Goal: Task Accomplishment & Management: Manage account settings

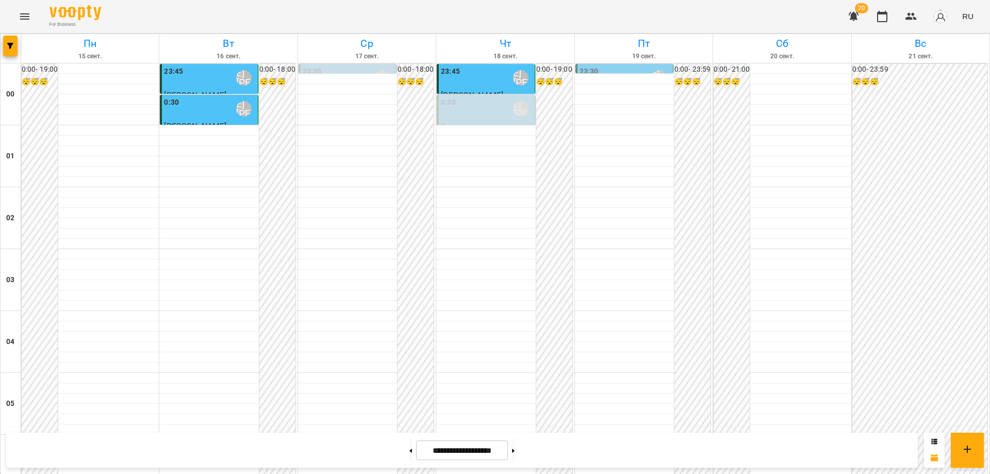
scroll to position [980, 0]
click at [21, 18] on icon "Menu" at bounding box center [25, 16] width 12 height 12
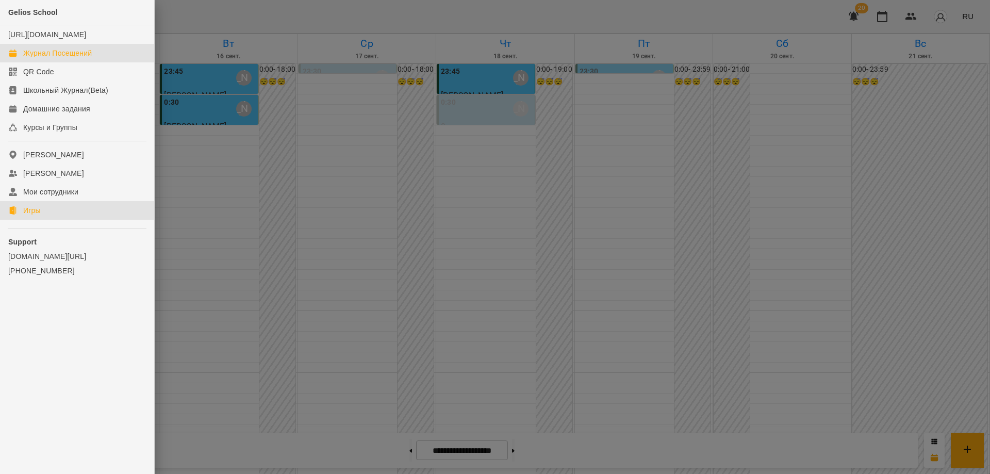
click at [36, 216] on div "Игры" at bounding box center [32, 210] width 18 height 10
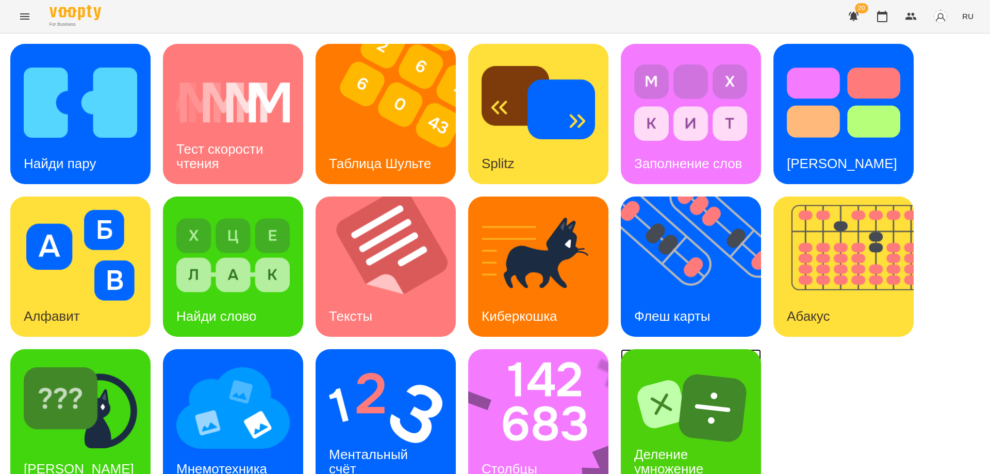
click at [692, 421] on img at bounding box center [690, 407] width 113 height 91
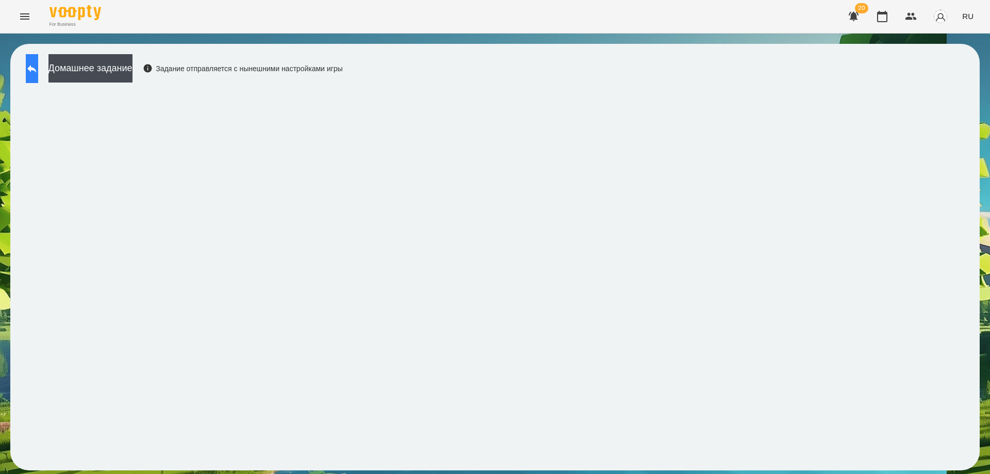
click at [38, 65] on icon at bounding box center [32, 68] width 12 height 12
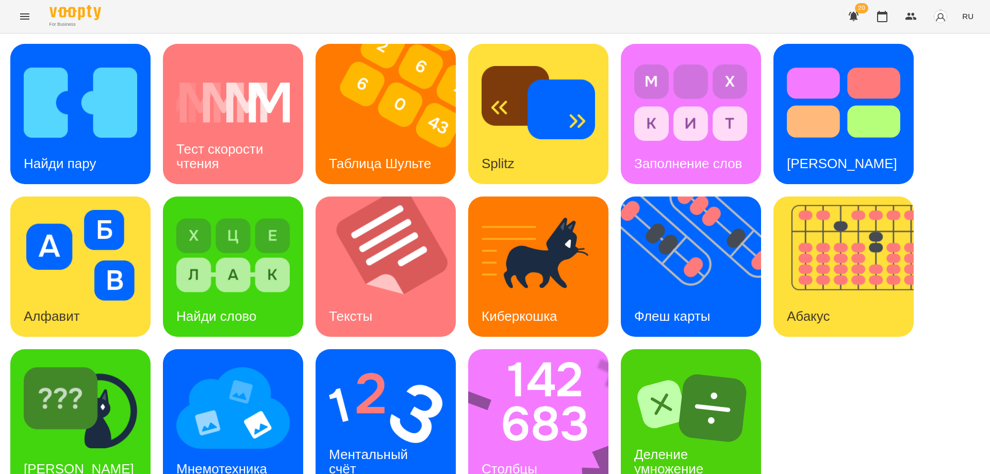
scroll to position [26, 0]
click at [680, 296] on div "Флеш карты" at bounding box center [672, 316] width 103 height 41
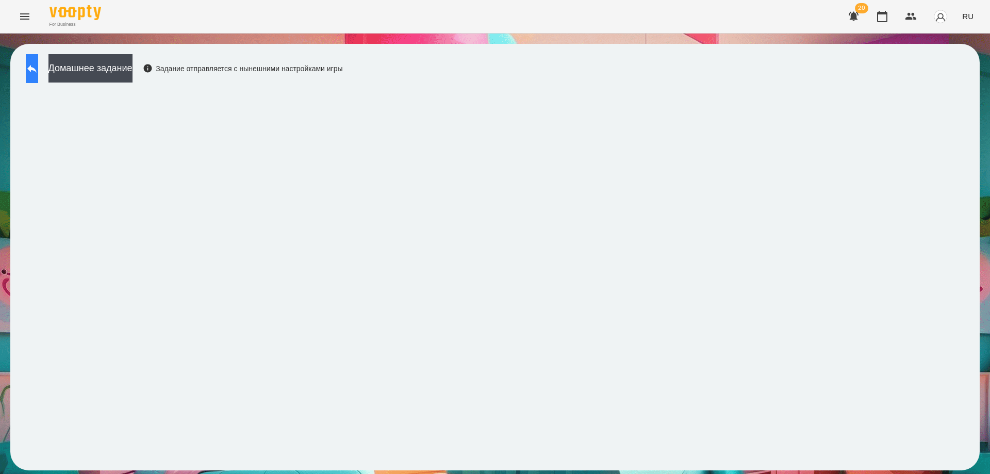
click at [37, 71] on icon at bounding box center [31, 69] width 9 height 8
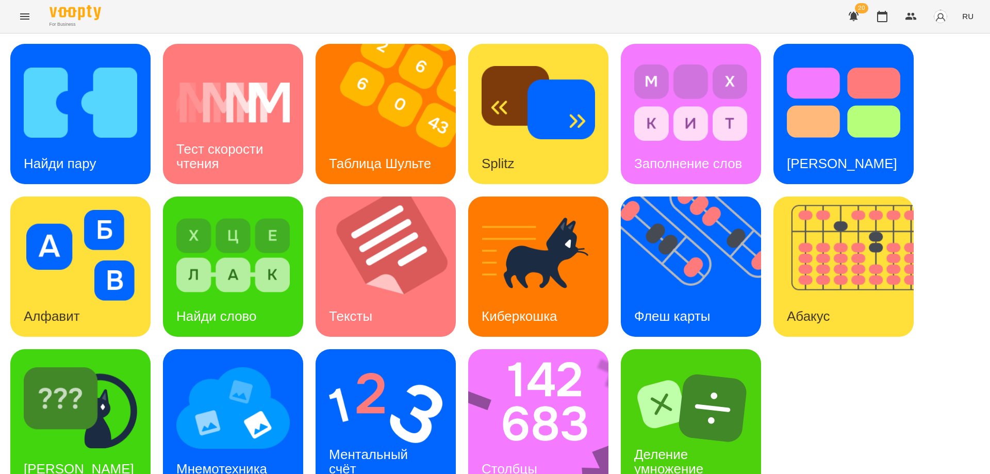
scroll to position [26, 0]
click at [520, 394] on img at bounding box center [545, 419] width 154 height 140
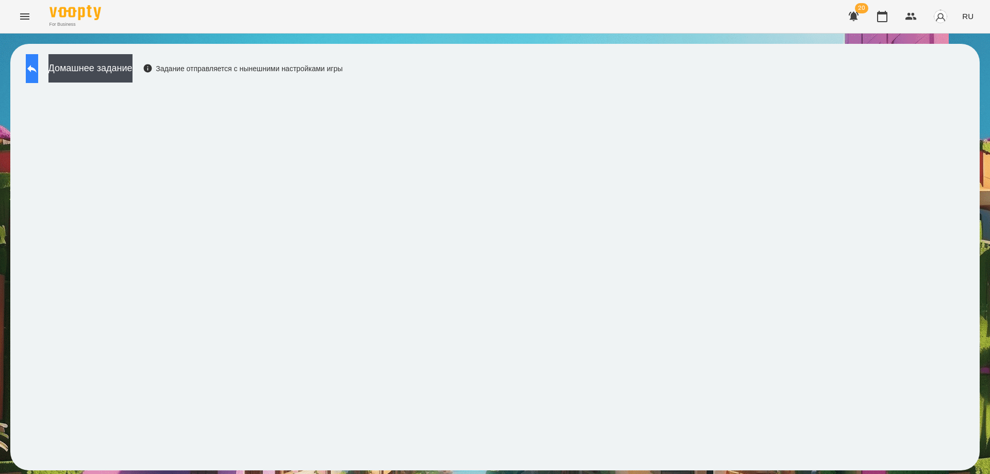
click at [37, 69] on icon at bounding box center [31, 69] width 9 height 8
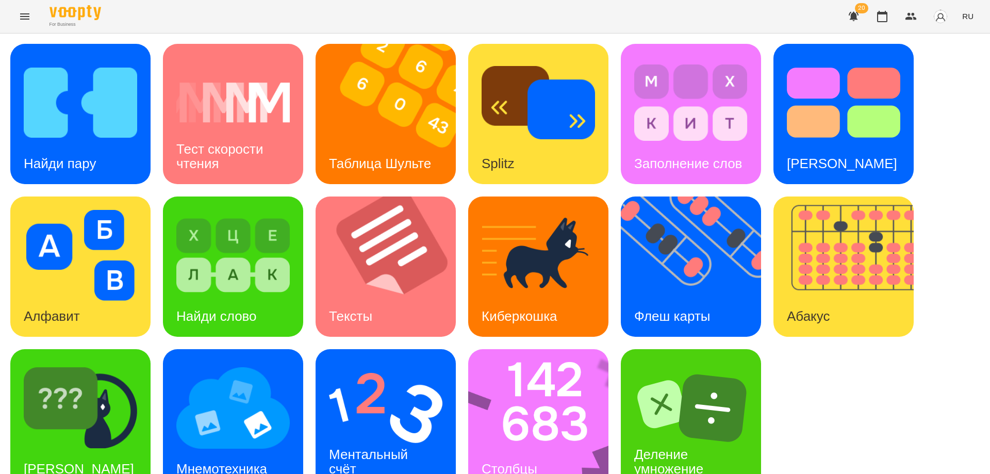
scroll to position [26, 0]
click at [372, 384] on img at bounding box center [385, 407] width 113 height 91
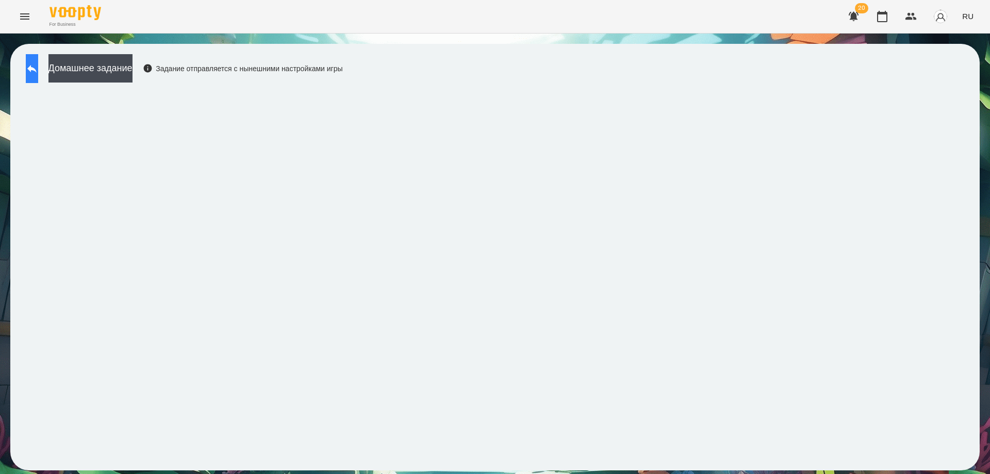
click at [38, 67] on icon at bounding box center [32, 68] width 12 height 12
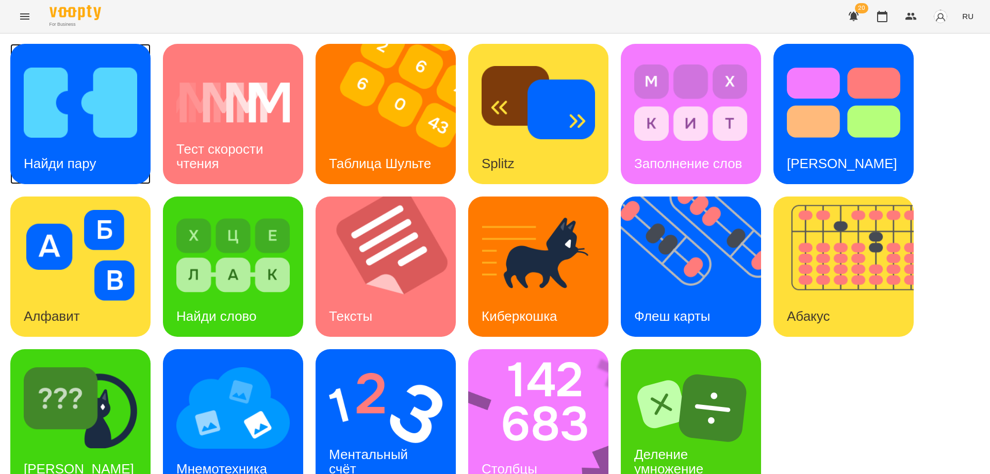
click at [77, 143] on div "Найди пару" at bounding box center [59, 163] width 99 height 41
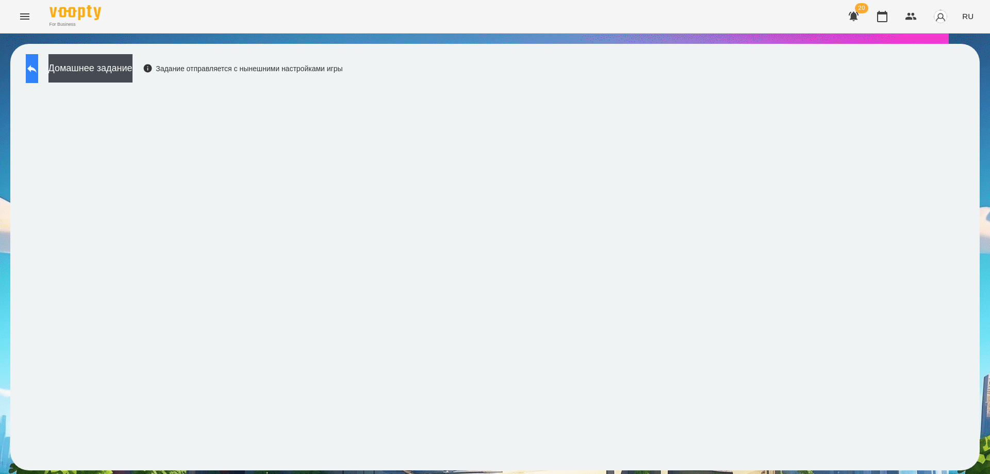
click at [32, 70] on button at bounding box center [32, 68] width 12 height 29
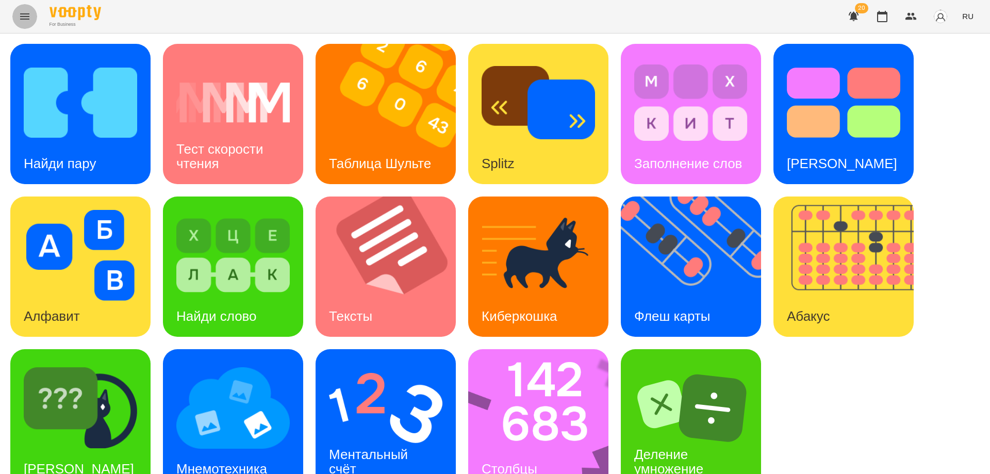
click at [25, 8] on button "Menu" at bounding box center [24, 16] width 25 height 25
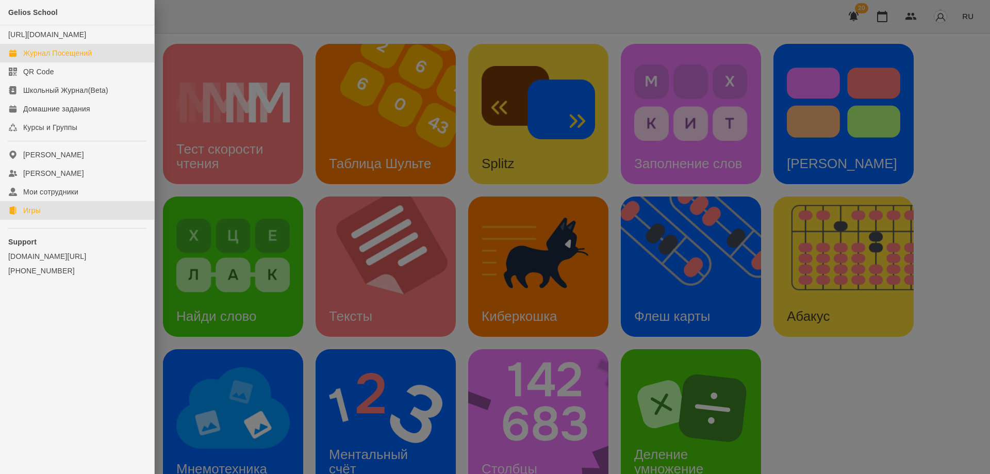
click at [34, 58] on div "Журнал Посещений" at bounding box center [57, 53] width 69 height 10
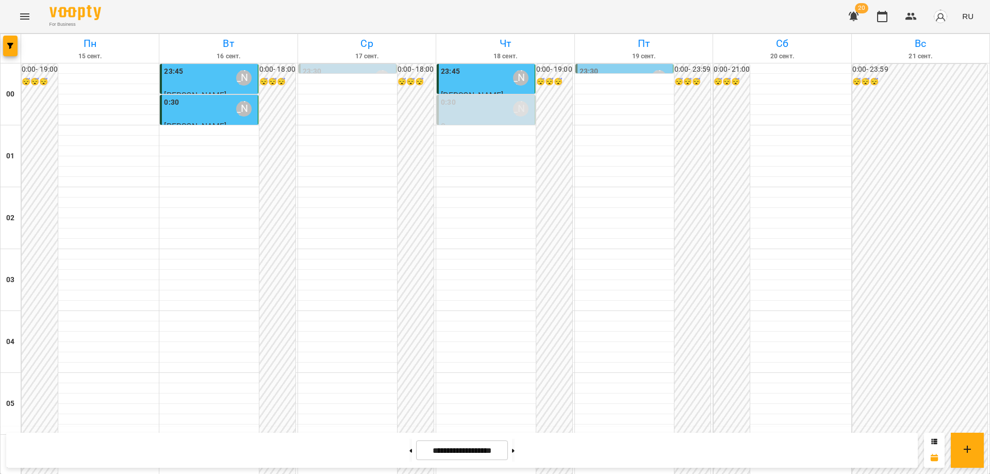
scroll to position [1083, 0]
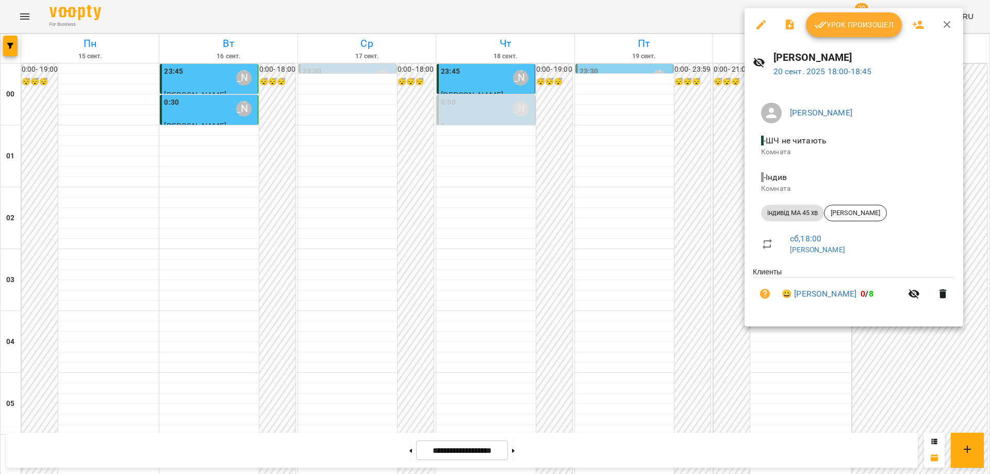
click at [849, 27] on span "Урок произошел" at bounding box center [853, 25] width 79 height 12
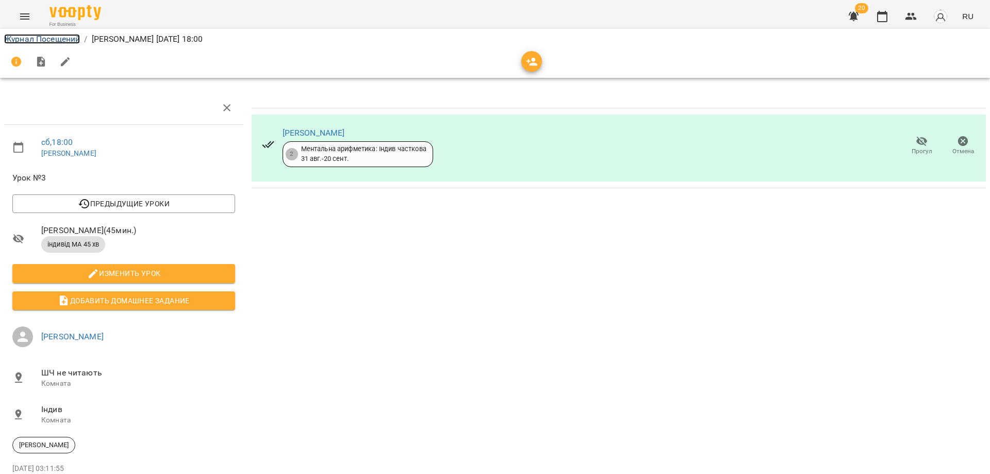
click at [20, 35] on link "Журнал Посещений" at bounding box center [42, 39] width 76 height 10
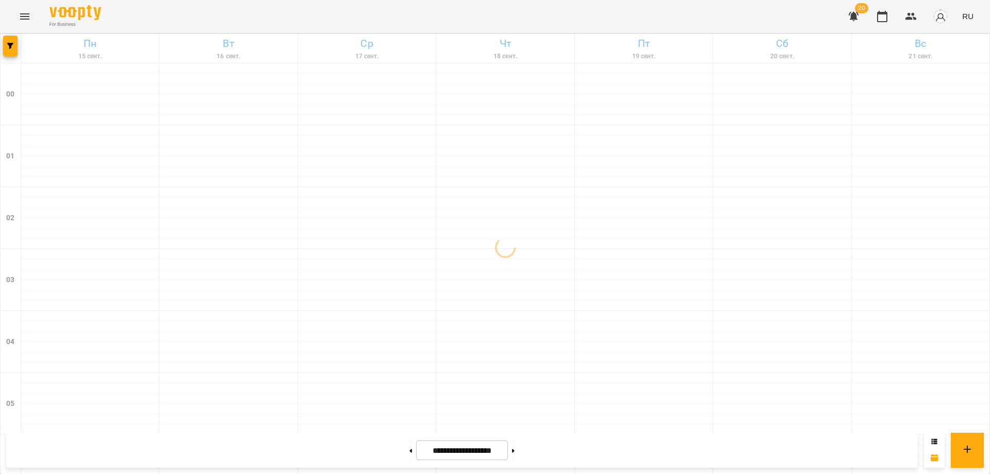
click at [25, 21] on icon "Menu" at bounding box center [25, 16] width 12 height 12
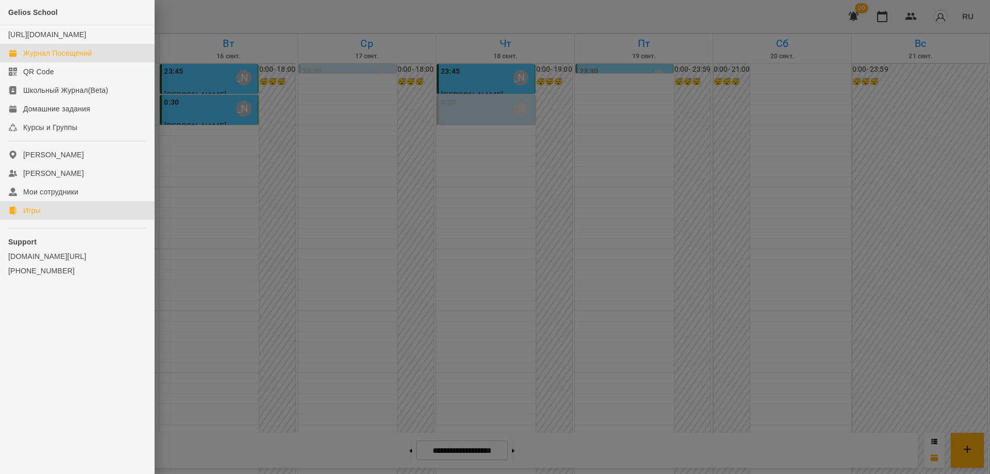
click at [31, 216] on div "Игры" at bounding box center [32, 210] width 18 height 10
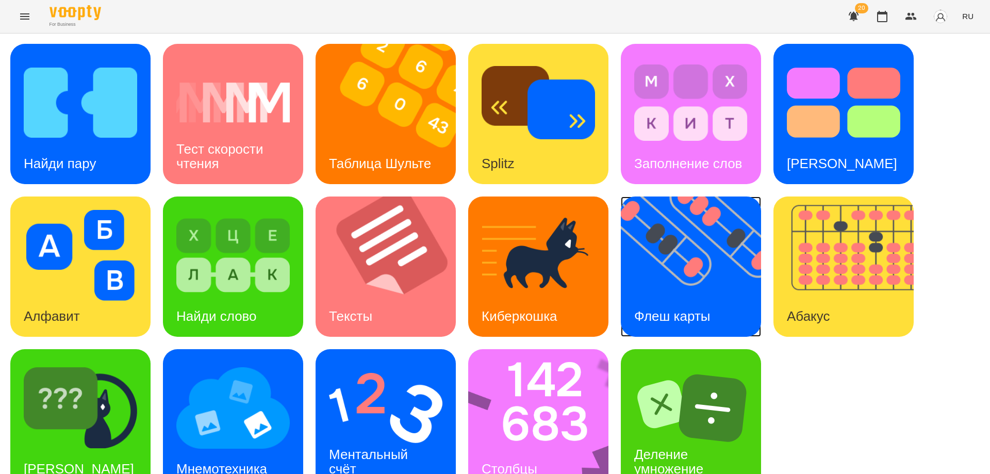
click at [658, 288] on img at bounding box center [697, 266] width 153 height 140
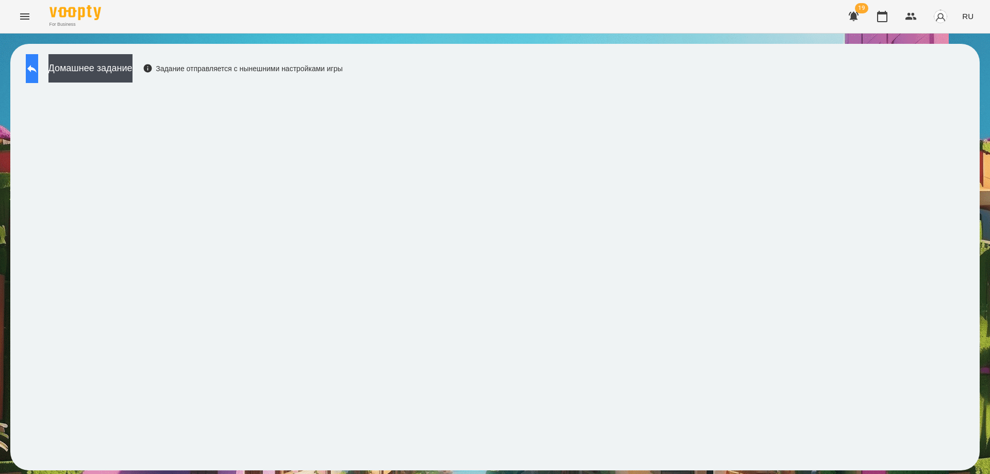
click at [37, 68] on icon at bounding box center [31, 69] width 9 height 8
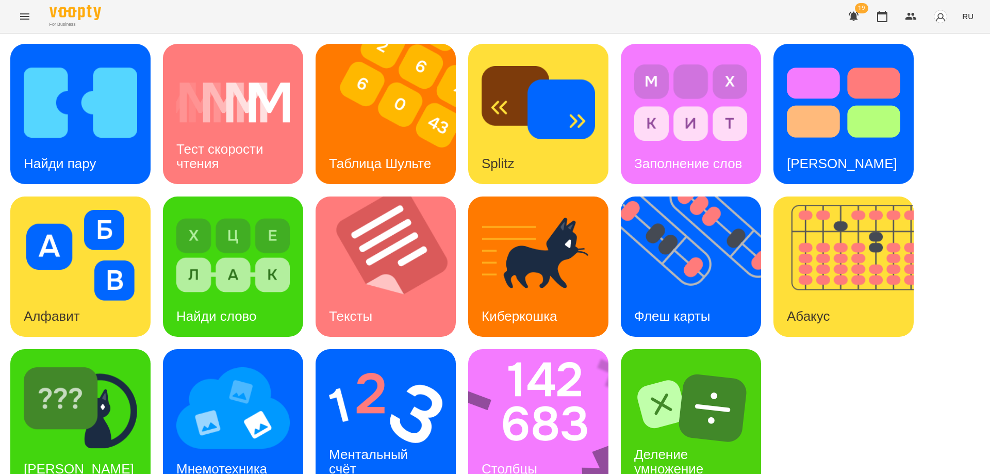
scroll to position [26, 0]
click at [499, 409] on img at bounding box center [545, 419] width 154 height 140
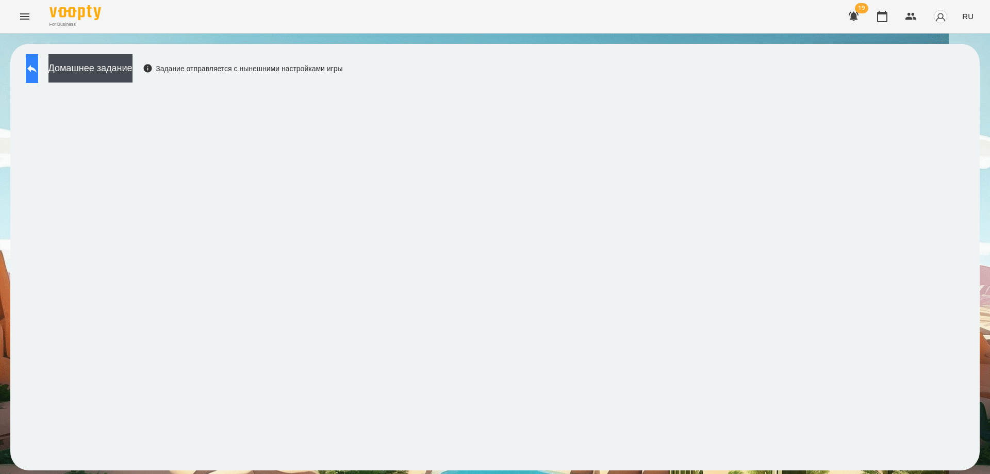
click at [27, 71] on button at bounding box center [32, 68] width 12 height 29
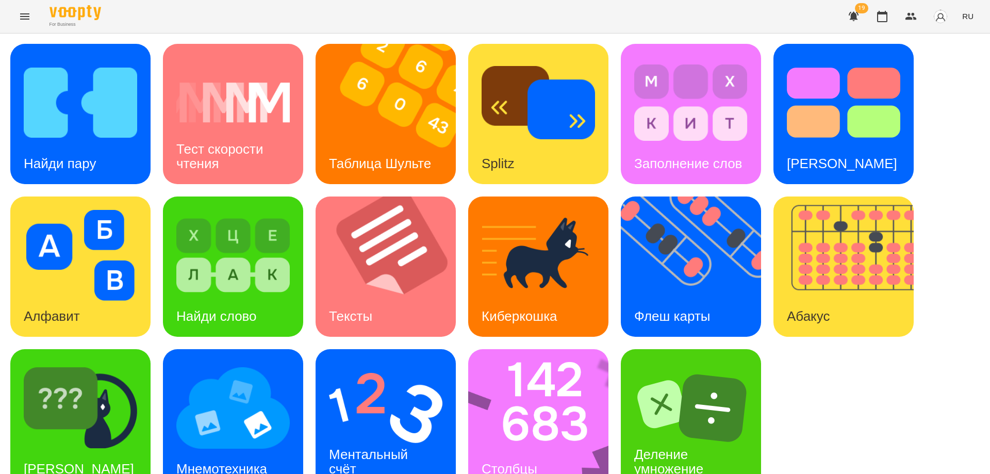
scroll to position [26, 0]
click at [100, 449] on div "Найди Киберкошку" at bounding box center [78, 469] width 137 height 41
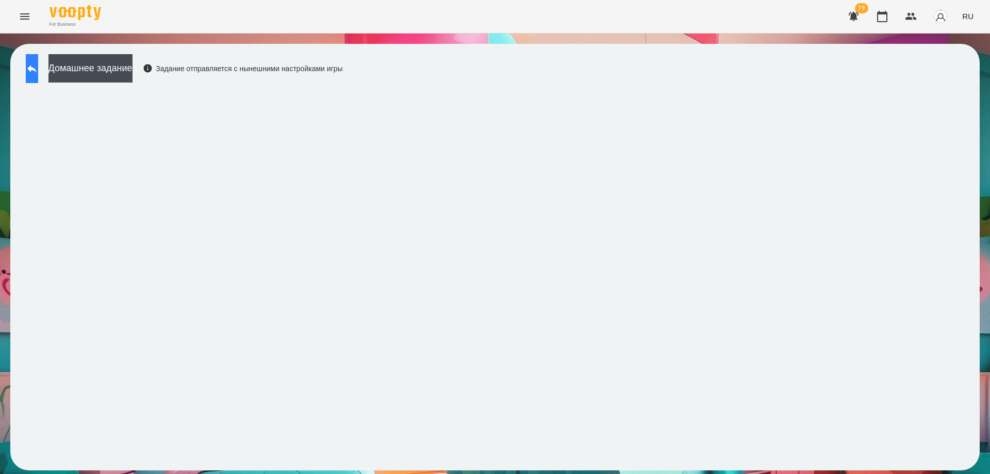
click at [36, 70] on button at bounding box center [32, 68] width 12 height 29
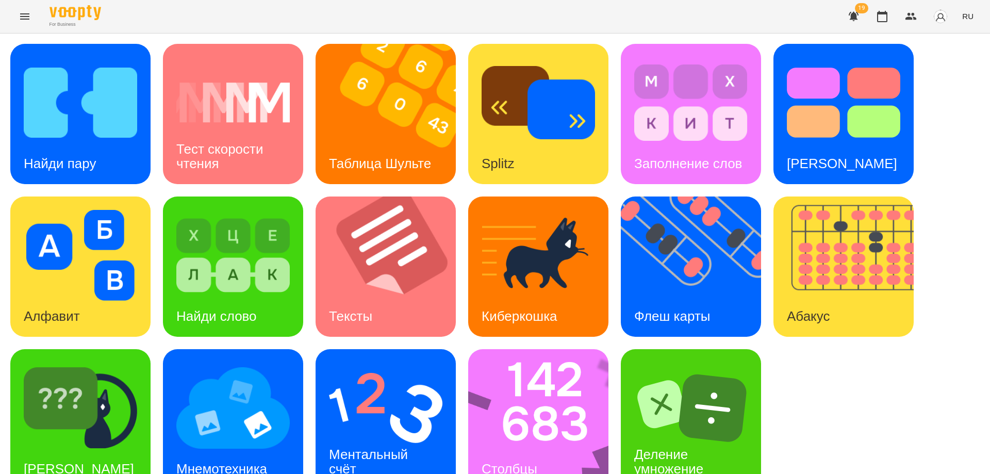
scroll to position [26, 0]
click at [388, 447] on h3 "Ментальный счёт" at bounding box center [370, 461] width 82 height 29
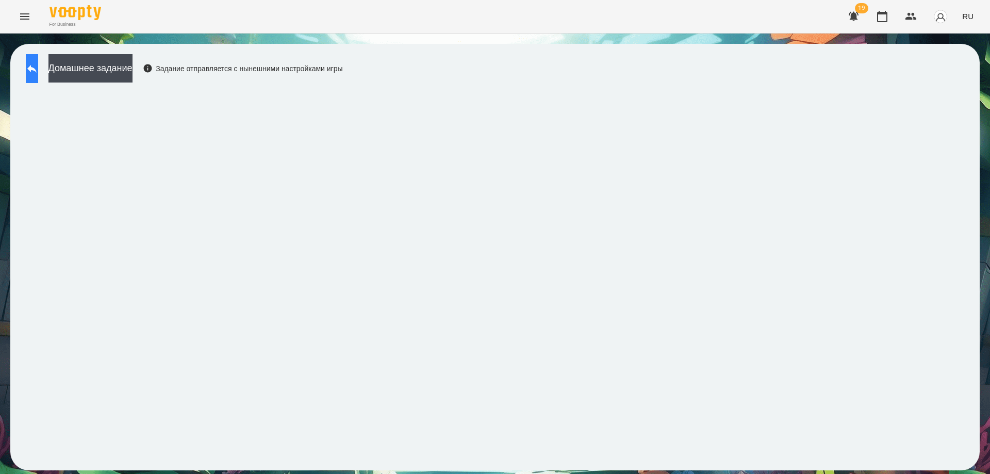
click at [28, 70] on button at bounding box center [32, 68] width 12 height 29
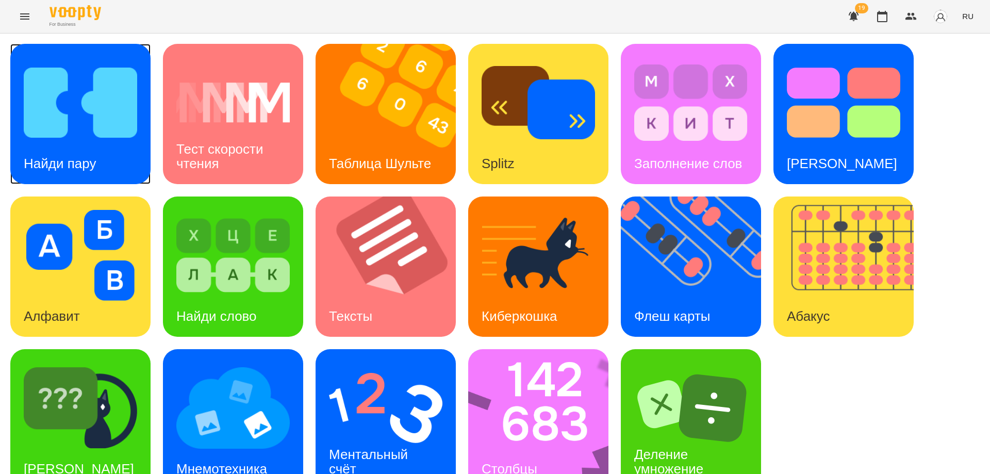
click at [99, 143] on div "Найди пару" at bounding box center [59, 163] width 99 height 41
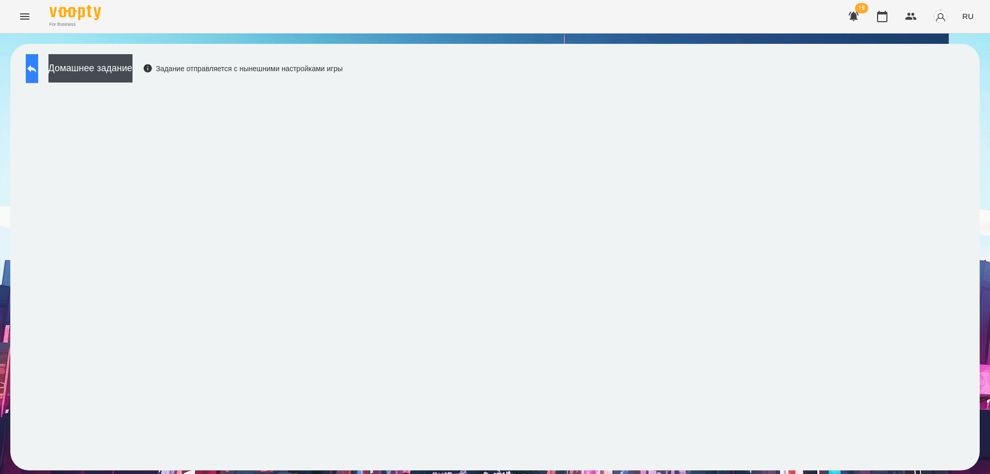
click at [38, 63] on button at bounding box center [32, 68] width 12 height 29
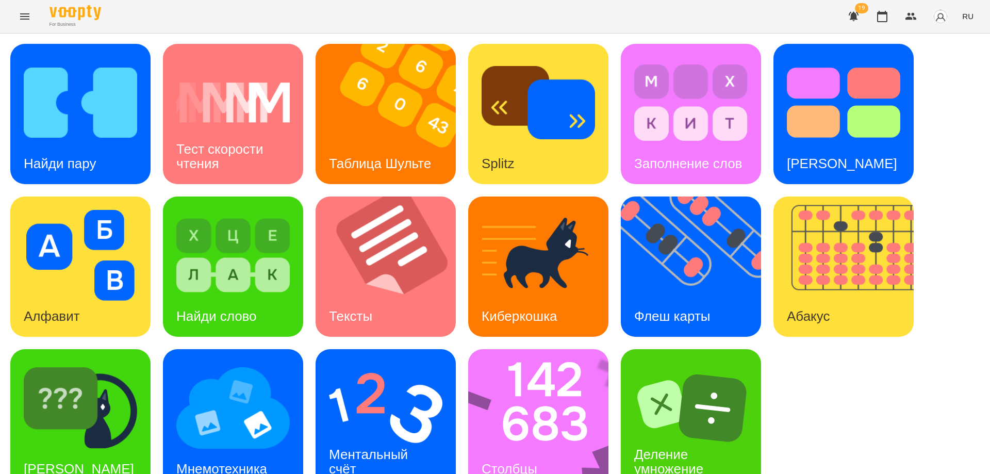
scroll to position [26, 0]
click at [544, 403] on img at bounding box center [545, 419] width 154 height 140
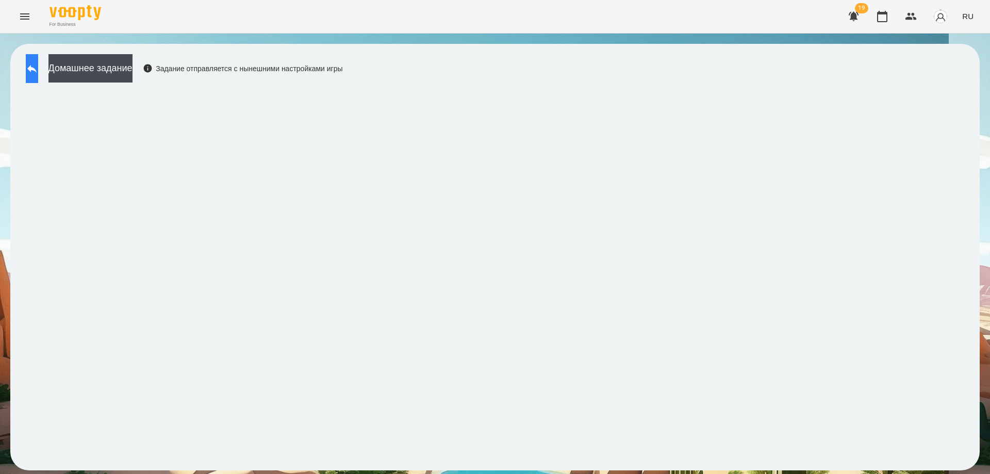
click at [38, 66] on icon at bounding box center [32, 68] width 12 height 12
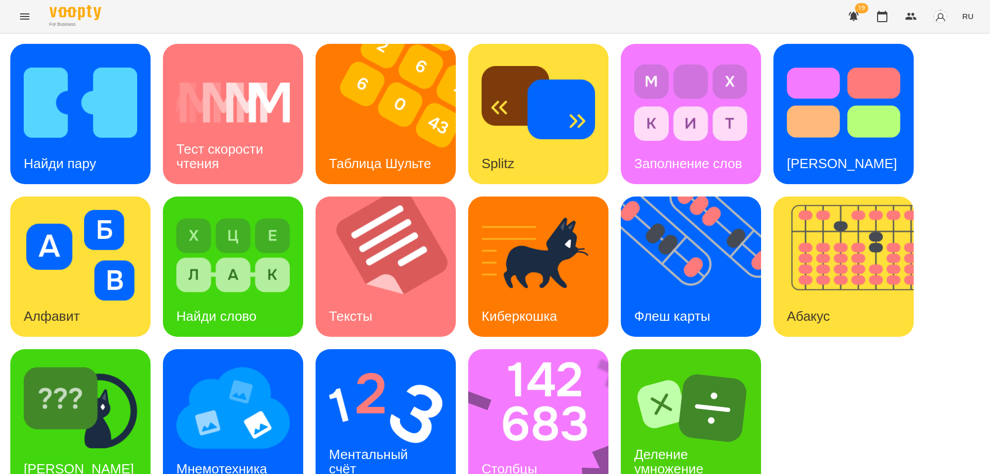
click at [20, 14] on icon "Menu" at bounding box center [24, 16] width 9 height 6
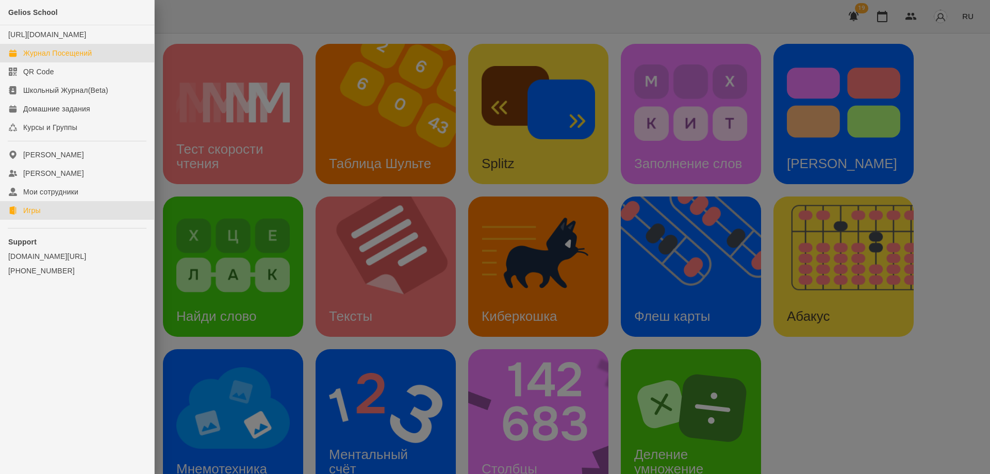
click at [39, 58] on div "Журнал Посещений" at bounding box center [57, 53] width 69 height 10
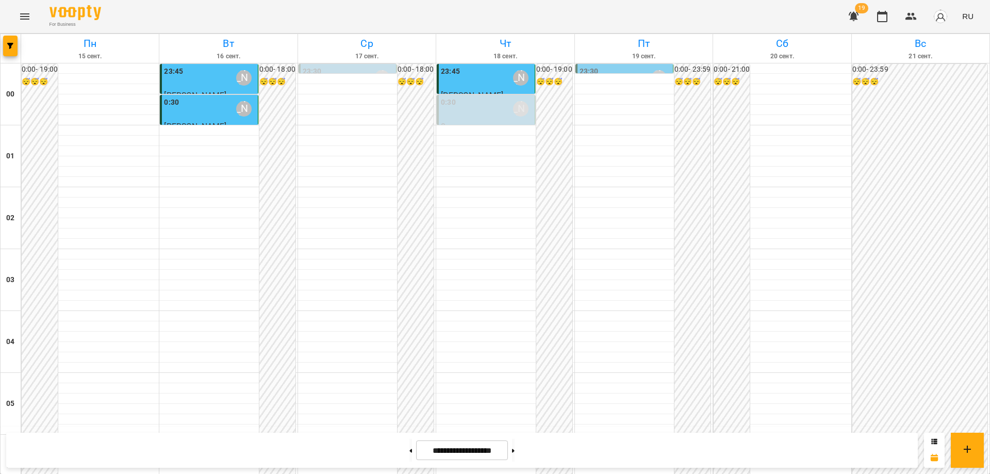
scroll to position [966, 0]
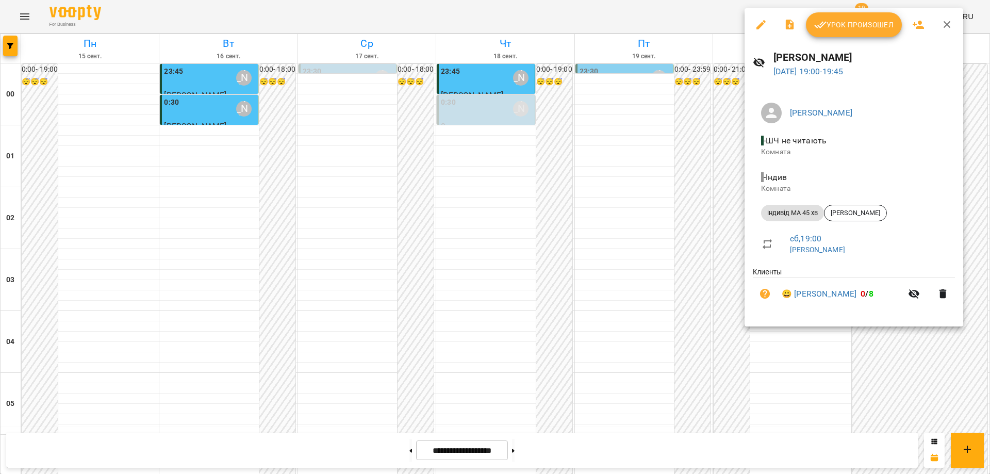
click at [856, 23] on span "Урок произошел" at bounding box center [853, 25] width 79 height 12
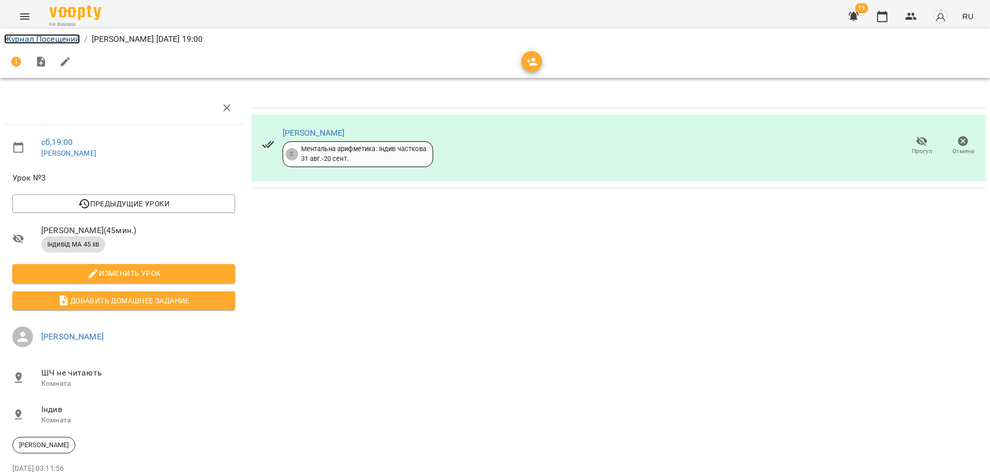
click at [18, 43] on link "Журнал Посещений" at bounding box center [42, 39] width 76 height 10
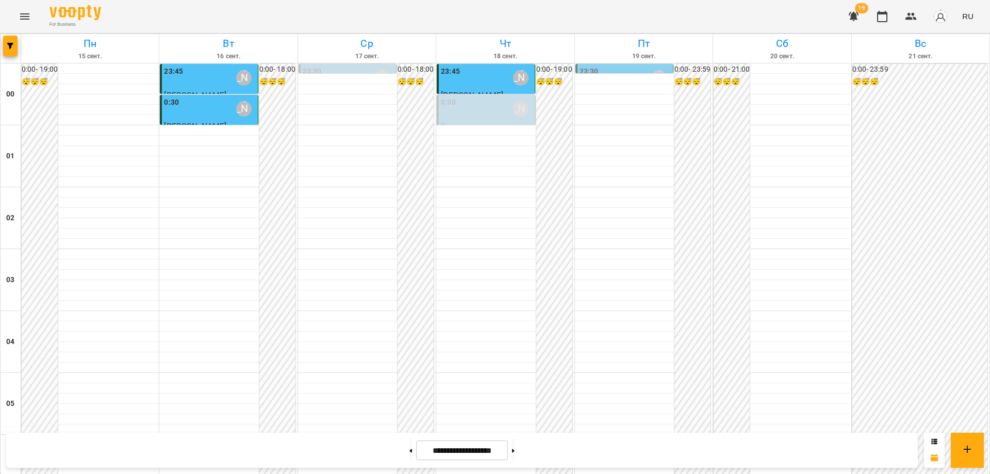
scroll to position [1121, 0]
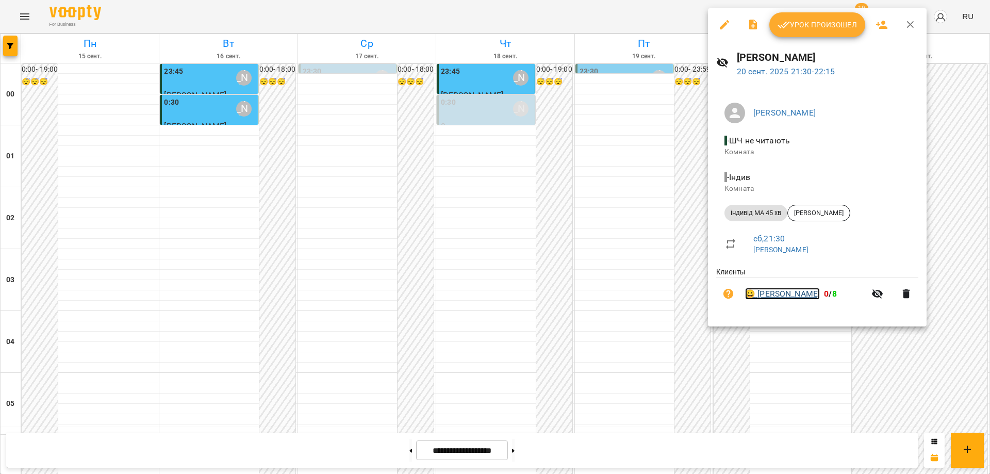
click at [782, 296] on link "😀 Еван Закусило" at bounding box center [782, 294] width 75 height 12
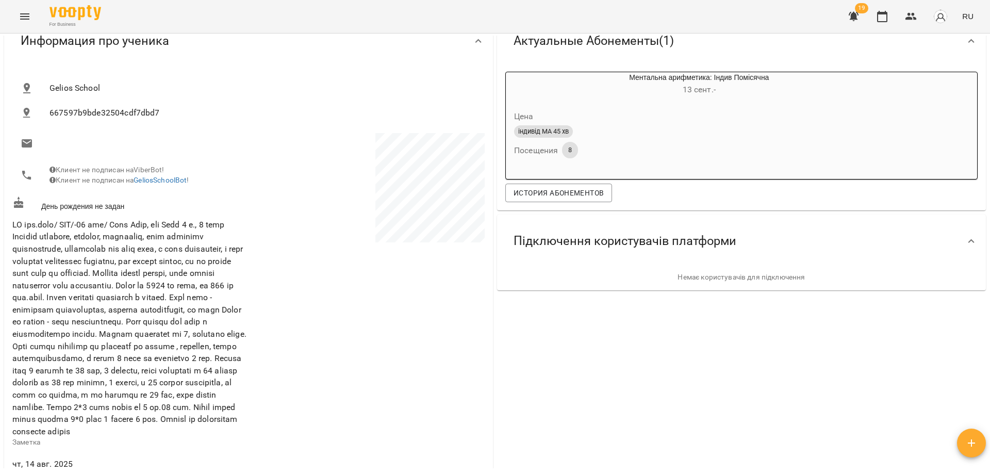
scroll to position [155, 0]
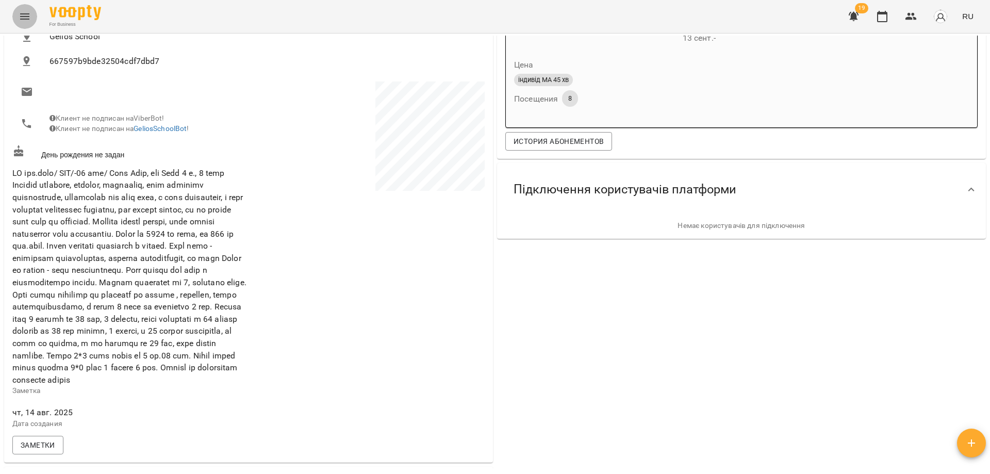
click at [24, 18] on icon "Menu" at bounding box center [25, 16] width 12 height 12
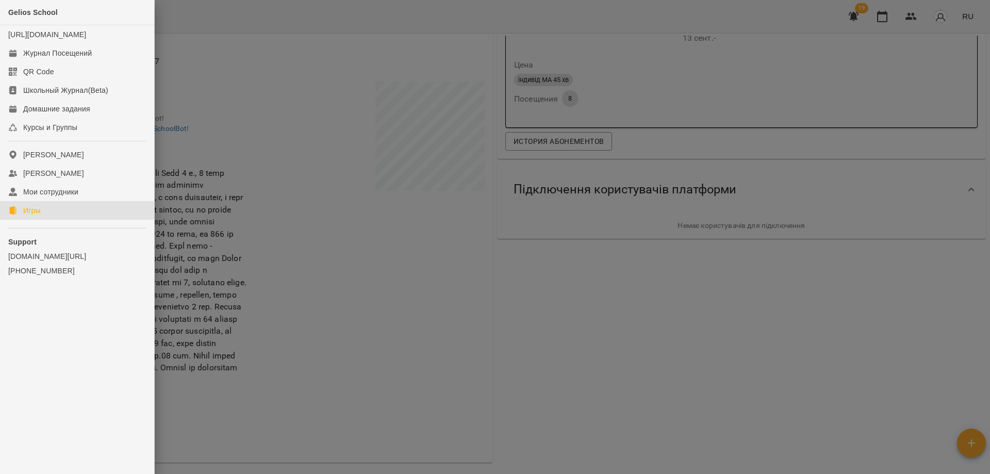
click at [35, 216] on div "Игры" at bounding box center [32, 210] width 18 height 10
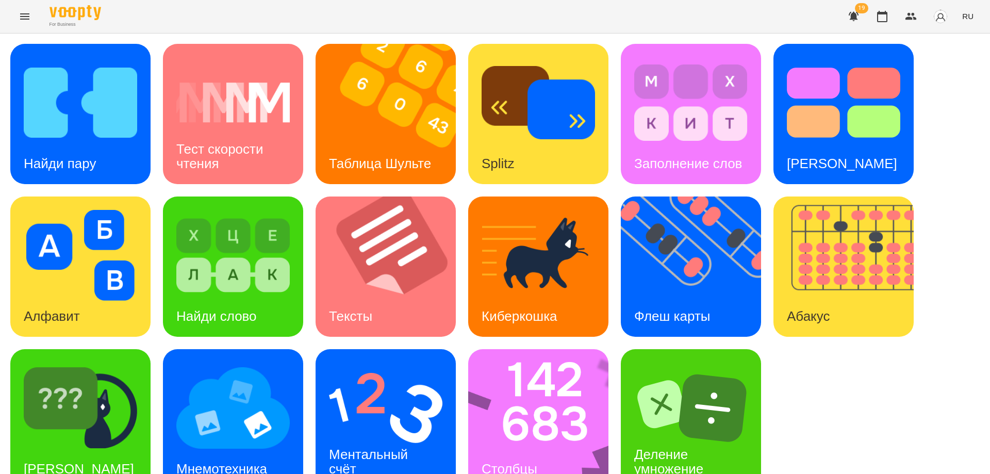
click at [25, 22] on icon "Menu" at bounding box center [25, 16] width 12 height 12
